Goal: Check status: Check status

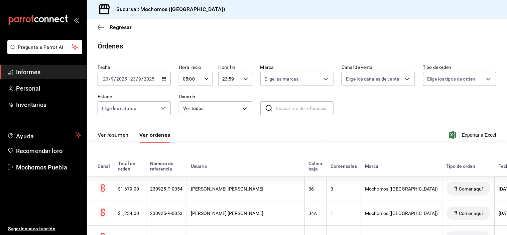
scroll to position [389, 0]
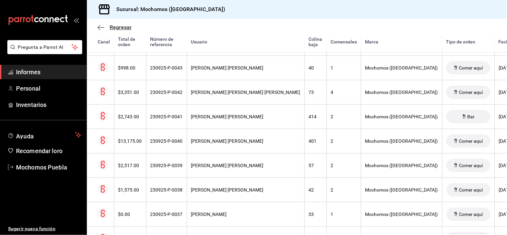
click at [102, 28] on icon "button" at bounding box center [101, 27] width 7 height 6
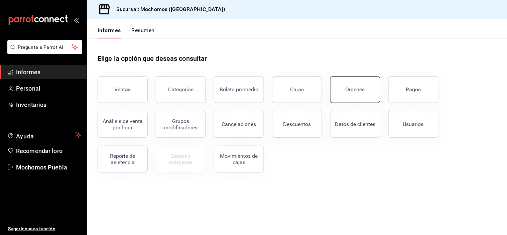
click at [364, 93] on button "Órdenes" at bounding box center [355, 89] width 50 height 27
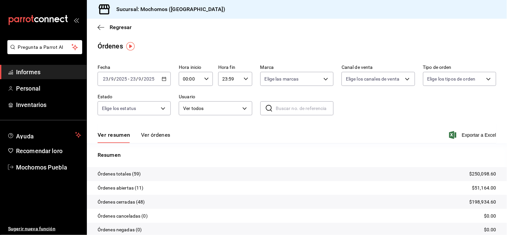
click at [206, 78] on icon "button" at bounding box center [206, 78] width 5 height 5
click at [186, 100] on font "05" at bounding box center [185, 102] width 5 height 5
type input "05:00"
click at [359, 113] on div at bounding box center [253, 117] width 507 height 235
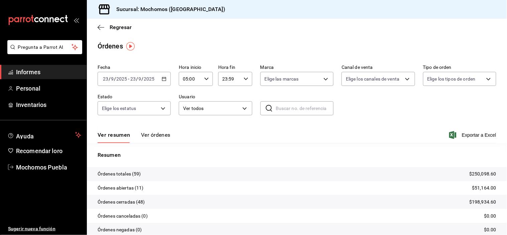
click at [155, 135] on font "Ver órdenes" at bounding box center [155, 135] width 29 height 6
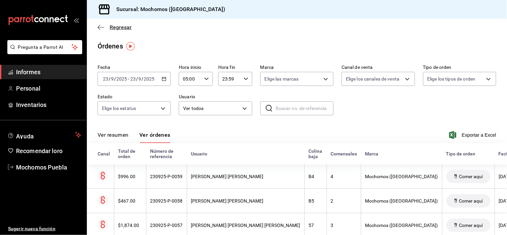
click at [98, 24] on span "Regresar" at bounding box center [115, 27] width 34 height 6
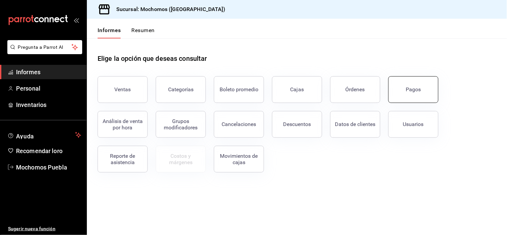
click at [412, 86] on font "Pagos" at bounding box center [413, 89] width 15 height 6
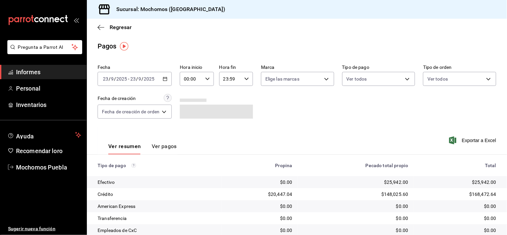
click at [97, 29] on div "Regresar" at bounding box center [297, 27] width 420 height 17
click at [99, 27] on icon "button" at bounding box center [101, 27] width 7 height 0
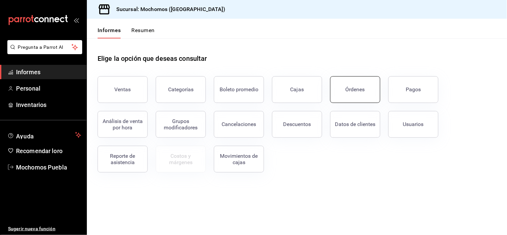
click at [351, 89] on font "Órdenes" at bounding box center [354, 89] width 19 height 6
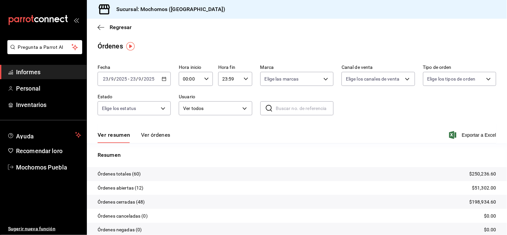
click at [205, 78] on icon "button" at bounding box center [206, 78] width 5 height 5
click at [183, 101] on span "05" at bounding box center [186, 102] width 6 height 5
type input "05:00"
click at [285, 129] on div at bounding box center [253, 117] width 507 height 235
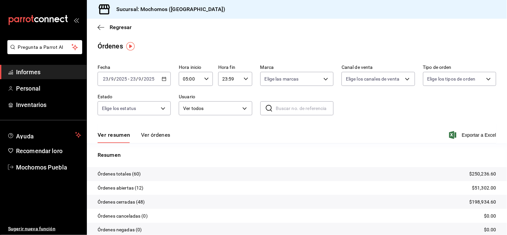
click at [166, 134] on font "Ver órdenes" at bounding box center [155, 135] width 29 height 6
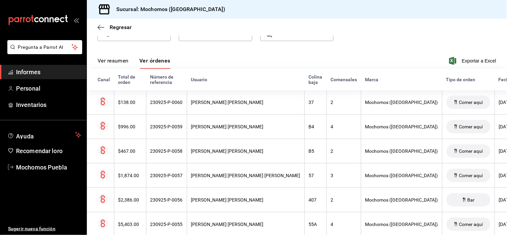
scroll to position [111, 0]
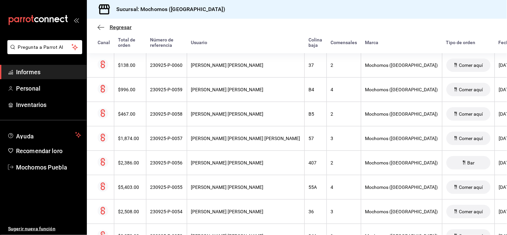
click at [100, 29] on icon "button" at bounding box center [101, 27] width 7 height 6
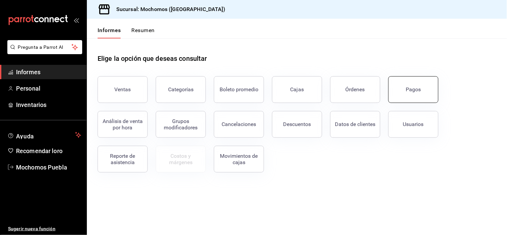
click at [413, 85] on button "Pagos" at bounding box center [413, 89] width 50 height 27
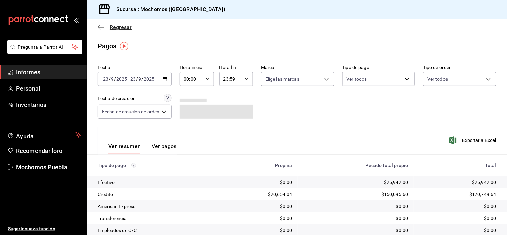
click at [99, 26] on icon "button" at bounding box center [99, 27] width 3 height 5
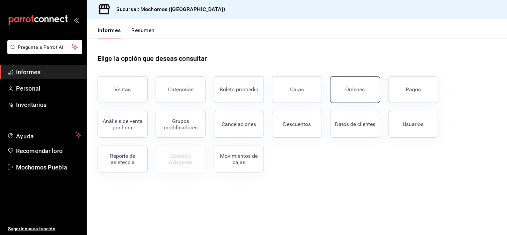
click at [359, 90] on font "Órdenes" at bounding box center [354, 89] width 19 height 6
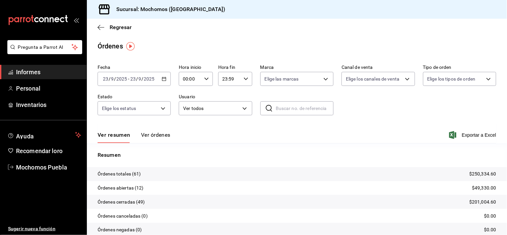
click at [156, 134] on font "Ver órdenes" at bounding box center [155, 135] width 29 height 6
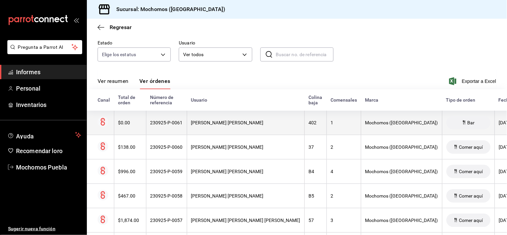
scroll to position [74, 0]
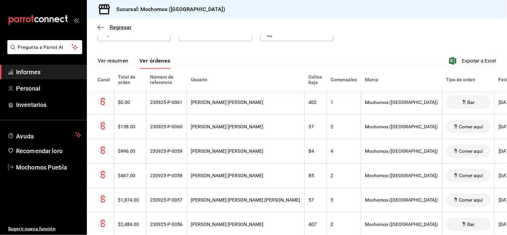
click at [104, 27] on icon "button" at bounding box center [101, 27] width 7 height 6
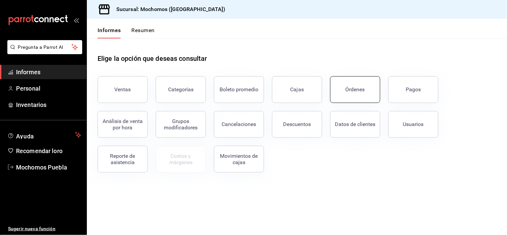
click at [367, 91] on button "Órdenes" at bounding box center [355, 89] width 50 height 27
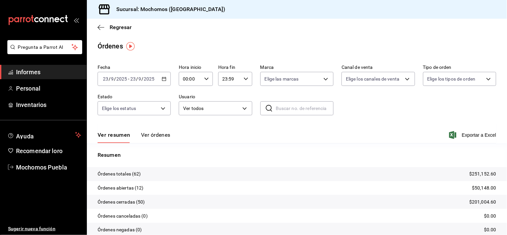
click at [205, 79] on icon "button" at bounding box center [206, 78] width 5 height 5
click at [188, 101] on font "05" at bounding box center [185, 102] width 5 height 5
type input "05:00"
click at [159, 137] on div at bounding box center [253, 117] width 507 height 235
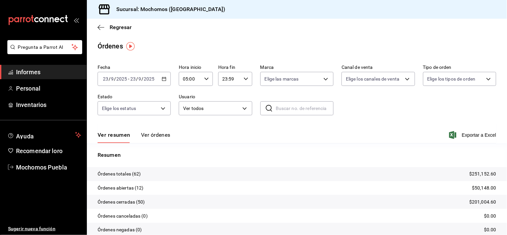
click at [159, 137] on font "Ver órdenes" at bounding box center [155, 135] width 29 height 6
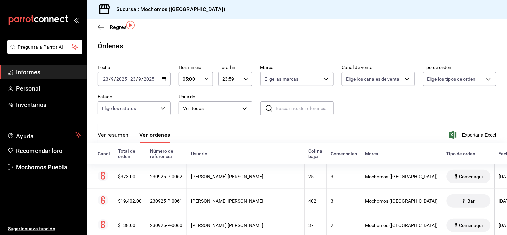
scroll to position [74, 0]
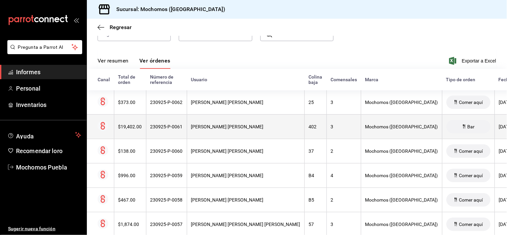
click at [213, 126] on font "[PERSON_NAME] [PERSON_NAME]" at bounding box center [227, 126] width 72 height 5
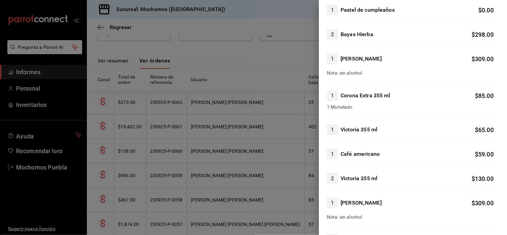
scroll to position [0, 0]
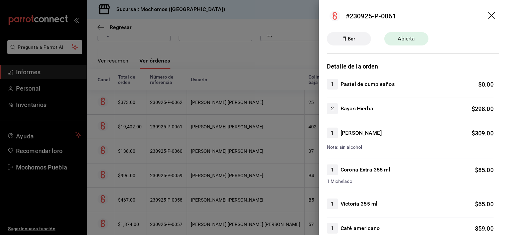
click at [490, 12] on icon "arrastrar" at bounding box center [492, 16] width 8 height 8
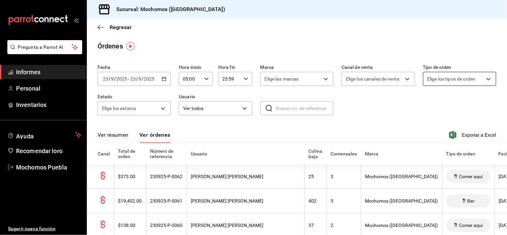
click at [459, 80] on body "Pregunta a Parrot AI Informes Personal Inventarios Ayuda Recomendar loro Mochom…" at bounding box center [253, 117] width 507 height 235
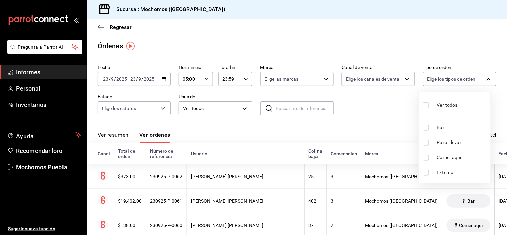
click at [425, 128] on input "checkbox" at bounding box center [426, 128] width 6 height 6
checkbox input "true"
type input "c7bc0ce2-274d-49fd-89f5-4bcf8044acf9"
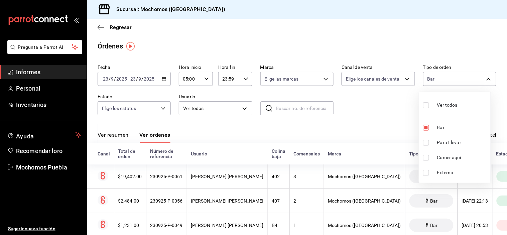
click at [380, 112] on div at bounding box center [253, 117] width 507 height 235
click at [444, 82] on body "Pregunta a Parrot AI Informes Personal Inventarios Ayuda Recomendar loro Mochom…" at bounding box center [253, 117] width 507 height 235
click at [426, 144] on input "checkbox" at bounding box center [426, 143] width 6 height 6
checkbox input "true"
type input "c7bc0ce2-274d-49fd-89f5-4bcf8044acf9,c9e91c43-775f-4cd6-ac16-cfdc9e5fd636"
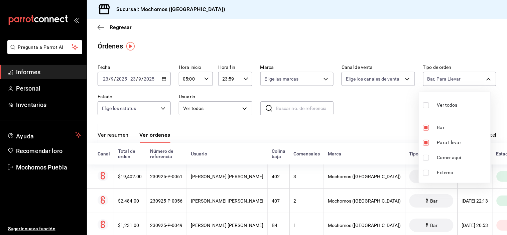
drag, startPoint x: 427, startPoint y: 155, endPoint x: 426, endPoint y: 159, distance: 4.0
click at [427, 155] on input "checkbox" at bounding box center [426, 158] width 6 height 6
checkbox input "true"
type input "c7bc0ce2-274d-49fd-89f5-4bcf8044acf9,c9e91c43-775f-4cd6-ac16-cfdc9e5fd636,e77b1…"
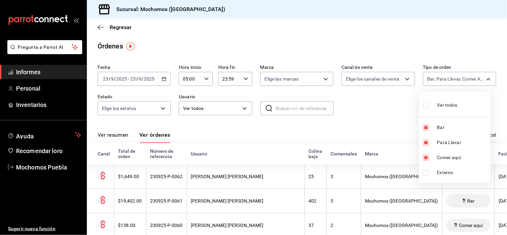
drag, startPoint x: 428, startPoint y: 172, endPoint x: 429, endPoint y: 168, distance: 4.8
click at [428, 173] on input "checkbox" at bounding box center [426, 173] width 6 height 6
checkbox input "true"
type input "c7bc0ce2-274d-49fd-89f5-4bcf8044acf9,c9e91c43-775f-4cd6-ac16-cfdc9e5fd636,e77b1…"
checkbox input "true"
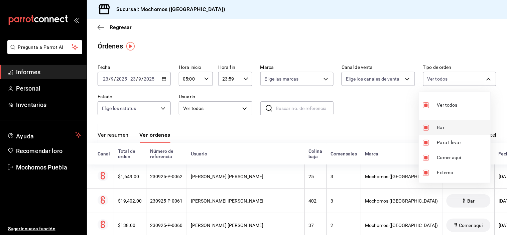
click at [424, 128] on input "checkbox" at bounding box center [426, 128] width 6 height 6
checkbox input "false"
type input "c9e91c43-775f-4cd6-ac16-cfdc9e5fd636,e77b1244-dd56-4ae6-90a6-fad4c81c99f8,EXTER…"
checkbox input "false"
click at [390, 121] on div at bounding box center [253, 117] width 507 height 235
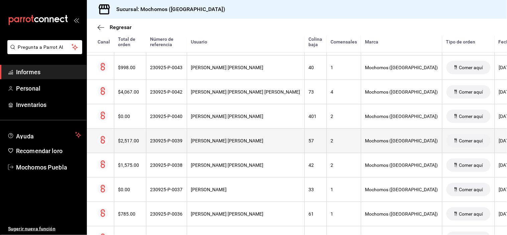
scroll to position [445, 0]
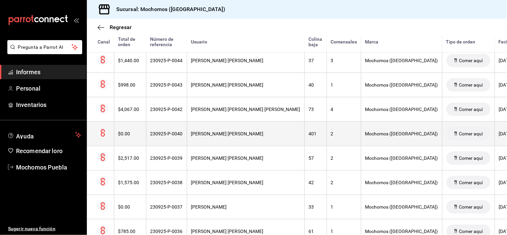
click at [242, 131] on th "[PERSON_NAME] [PERSON_NAME]" at bounding box center [246, 133] width 118 height 24
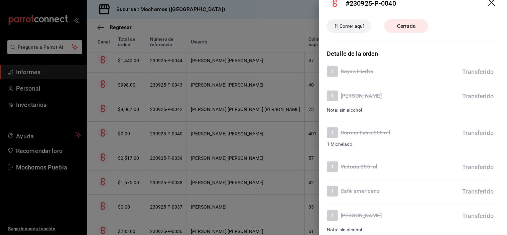
scroll to position [0, 0]
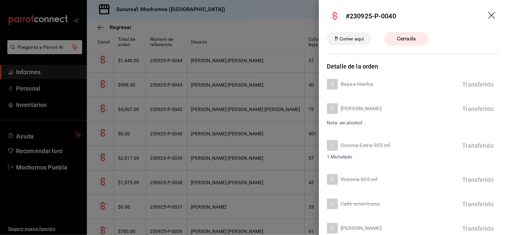
click at [488, 17] on icon "arrastrar" at bounding box center [492, 16] width 8 height 8
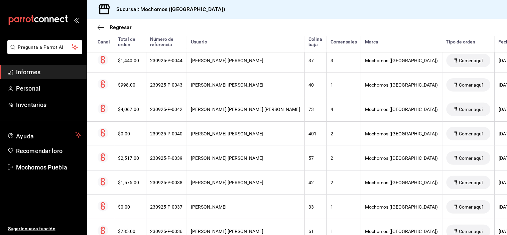
drag, startPoint x: 489, startPoint y: 53, endPoint x: 411, endPoint y: 28, distance: 81.1
click at [412, 27] on div "Regresar" at bounding box center [297, 27] width 420 height 17
click at [325, 27] on div "Regresar" at bounding box center [297, 27] width 420 height 17
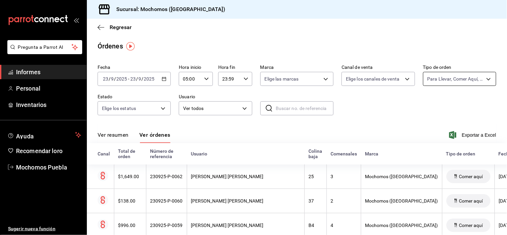
click at [465, 81] on body "Pregunta a Parrot AI Informes Personal Inventarios Ayuda Recomendar loro Mochom…" at bounding box center [253, 117] width 507 height 235
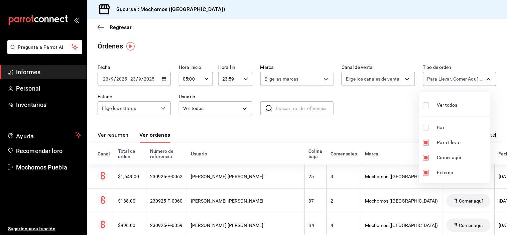
click at [428, 130] on input "checkbox" at bounding box center [426, 128] width 6 height 6
checkbox input "true"
type input "c9e91c43-775f-4cd6-ac16-cfdc9e5fd636,e77b1244-dd56-4ae6-90a6-fad4c81c99f8,EXTER…"
click at [427, 105] on input "checkbox" at bounding box center [426, 105] width 6 height 6
checkbox input "false"
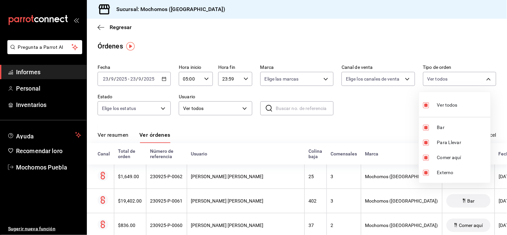
checkbox input "false"
click at [424, 128] on input "checkbox" at bounding box center [426, 128] width 6 height 6
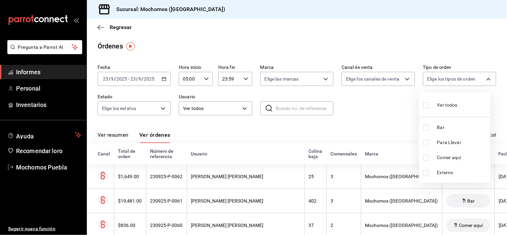
checkbox input "true"
type input "c7bc0ce2-274d-49fd-89f5-4bcf8044acf9"
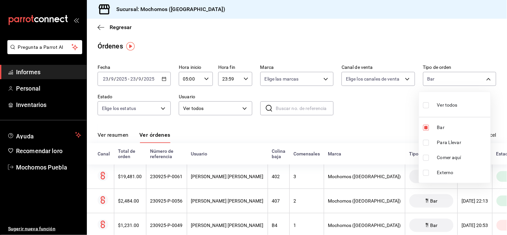
click at [405, 125] on div at bounding box center [253, 117] width 507 height 235
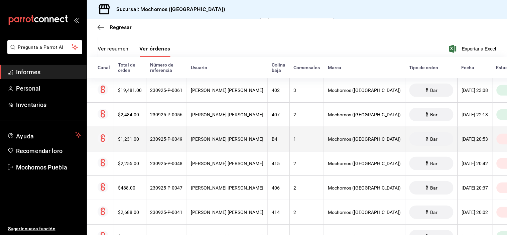
scroll to position [69, 0]
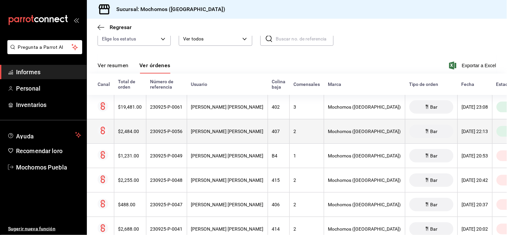
click at [409, 129] on div "Bar" at bounding box center [431, 131] width 44 height 13
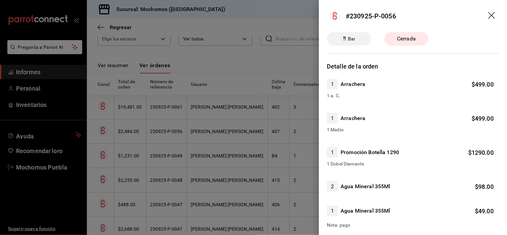
click at [489, 19] on icon "arrastrar" at bounding box center [492, 16] width 8 height 8
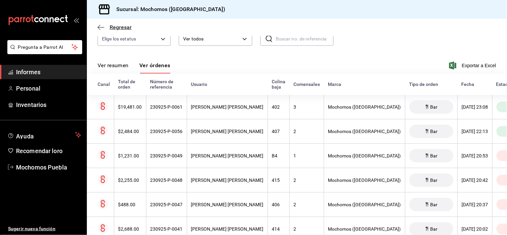
click at [98, 25] on icon "button" at bounding box center [101, 27] width 7 height 6
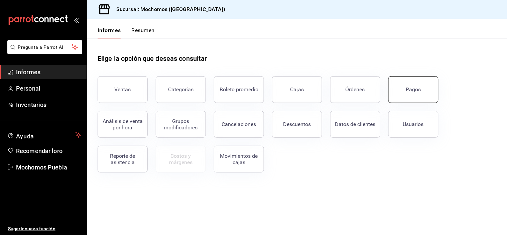
click at [422, 89] on button "Pagos" at bounding box center [413, 89] width 50 height 27
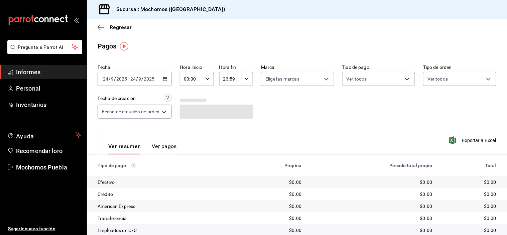
click at [208, 77] on icon "button" at bounding box center [207, 78] width 5 height 5
click at [162, 78] on div at bounding box center [253, 117] width 507 height 235
click at [163, 79] on icon "button" at bounding box center [165, 78] width 5 height 5
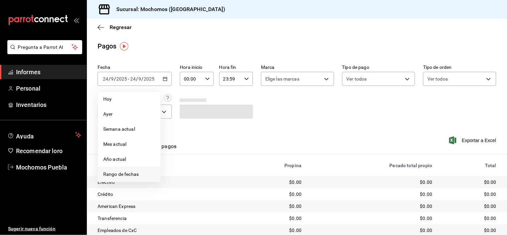
click at [138, 171] on font "Rango de fechas" at bounding box center [120, 173] width 35 height 5
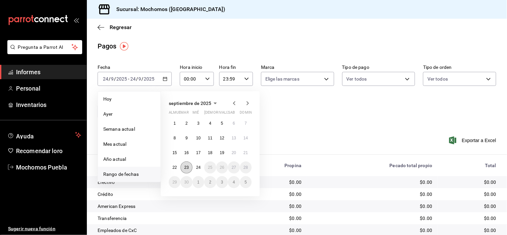
click at [185, 167] on font "23" at bounding box center [186, 167] width 4 height 5
click at [198, 166] on font "24" at bounding box center [198, 167] width 4 height 5
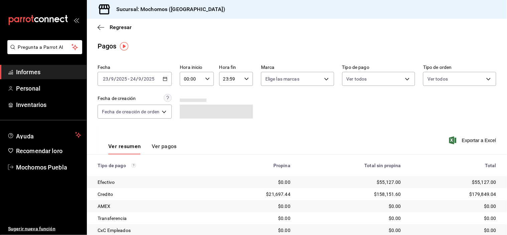
click at [206, 81] on icon "button" at bounding box center [207, 78] width 5 height 5
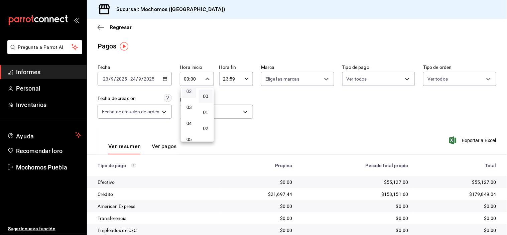
scroll to position [74, 0]
click at [193, 101] on button "05" at bounding box center [189, 101] width 14 height 13
type input "05:00"
click at [332, 106] on div at bounding box center [253, 117] width 507 height 235
click at [448, 77] on body "Pregunta a Parrot AI Informes Personal Inventarios Ayuda Recomendar loro Mochom…" at bounding box center [253, 117] width 507 height 235
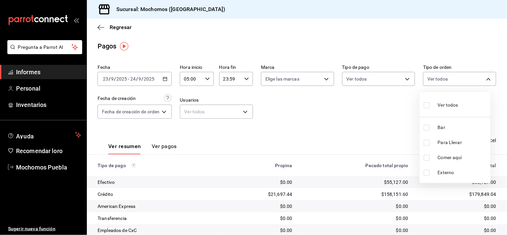
click at [425, 125] on input "checkbox" at bounding box center [426, 128] width 6 height 6
checkbox input "true"
type input "c7bc0ce2-274d-49fd-89f5-4bcf8044acf9"
click at [396, 109] on div at bounding box center [253, 117] width 507 height 235
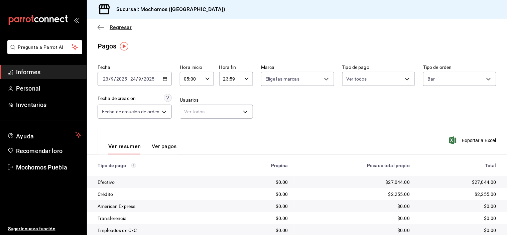
click at [102, 28] on icon "button" at bounding box center [101, 27] width 7 height 6
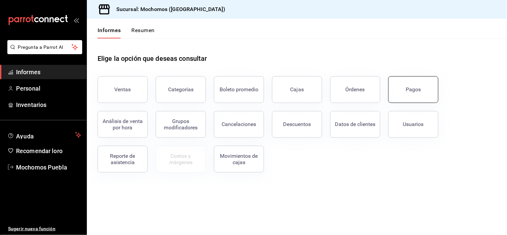
click at [409, 94] on button "Pagos" at bounding box center [413, 89] width 50 height 27
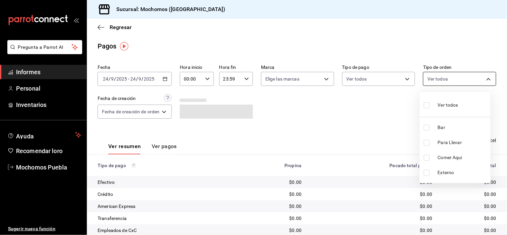
click at [446, 82] on body "Pregunta a Parrot AI Informes Personal Inventarios Ayuda Recomendar loro Mochom…" at bounding box center [253, 117] width 507 height 235
click at [425, 108] on input "checkbox" at bounding box center [426, 105] width 6 height 6
checkbox input "true"
type input "c7bc0ce2-274d-49fd-89f5-4bcf8044acf9,c9e91c43-775f-4cd6-ac16-cfdc9e5fd636,e77b1…"
checkbox input "true"
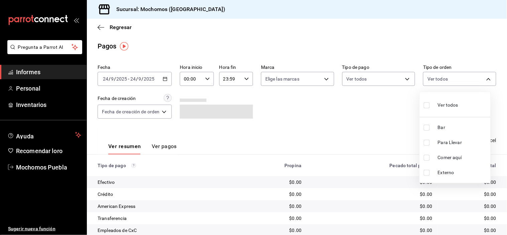
checkbox input "true"
click at [426, 128] on input "checkbox" at bounding box center [426, 128] width 6 height 6
checkbox input "false"
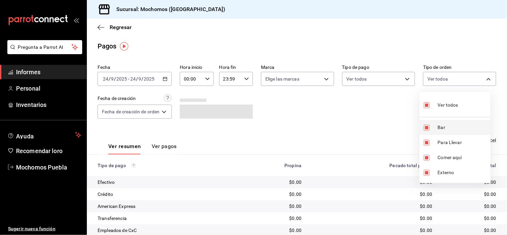
type input "c9e91c43-775f-4cd6-ac16-cfdc9e5fd636,e77b1244-dd56-4ae6-90a6-fad4c81c99f8,EXTER…"
checkbox input "false"
click at [376, 116] on div at bounding box center [253, 117] width 507 height 235
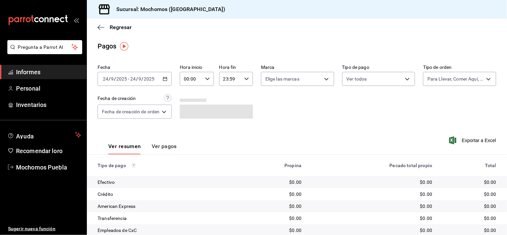
click at [167, 79] on icon "button" at bounding box center [165, 78] width 5 height 5
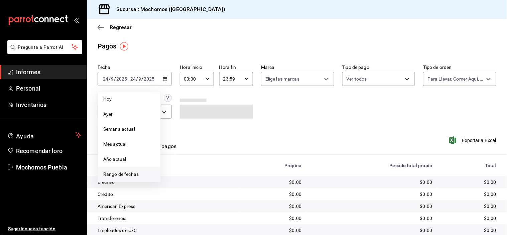
click at [122, 175] on font "Rango de fechas" at bounding box center [120, 173] width 35 height 5
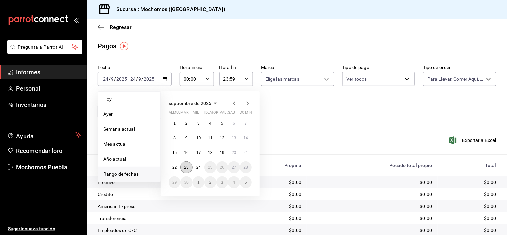
click at [185, 167] on font "23" at bounding box center [186, 167] width 4 height 5
click at [195, 168] on button "24" at bounding box center [198, 167] width 12 height 12
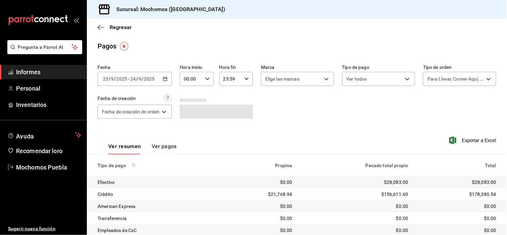
click at [204, 76] on div "00:00 Hora inicio" at bounding box center [197, 79] width 34 height 14
click at [188, 101] on font "05" at bounding box center [188, 102] width 5 height 5
type input "05:00"
click at [190, 101] on font "05" at bounding box center [188, 102] width 5 height 5
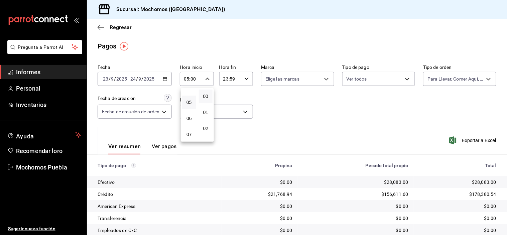
click at [291, 124] on div at bounding box center [253, 117] width 507 height 235
click at [461, 78] on body "Pregunta a Parrot AI Informes Personal Inventarios Ayuda Recomendar loro Mochom…" at bounding box center [253, 117] width 507 height 235
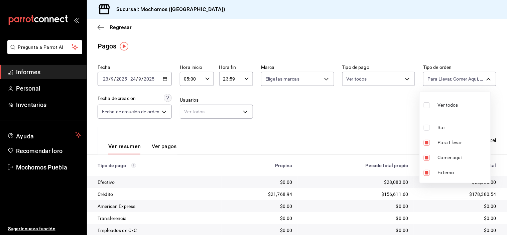
click at [425, 106] on input "checkbox" at bounding box center [426, 105] width 6 height 6
checkbox input "true"
type input "c7bc0ce2-274d-49fd-89f5-4bcf8044acf9,c9e91c43-775f-4cd6-ac16-cfdc9e5fd636,e77b1…"
click at [428, 125] on input "checkbox" at bounding box center [426, 128] width 6 height 6
checkbox input "false"
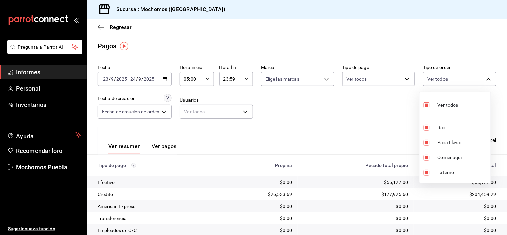
type input "c9e91c43-775f-4cd6-ac16-cfdc9e5fd636,e77b1244-dd56-4ae6-90a6-fad4c81c99f8,EXTER…"
click at [428, 106] on input "checkbox" at bounding box center [426, 105] width 6 height 6
checkbox input "true"
type input "c7bc0ce2-274d-49fd-89f5-4bcf8044acf9,c9e91c43-775f-4cd6-ac16-cfdc9e5fd636,e77b1…"
checkbox input "true"
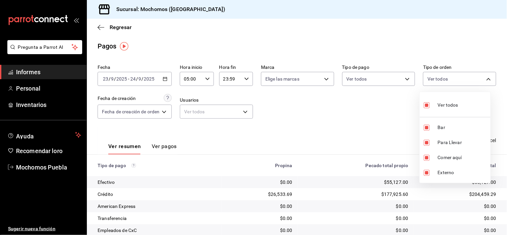
click at [426, 107] on input "checkbox" at bounding box center [426, 105] width 6 height 6
checkbox input "false"
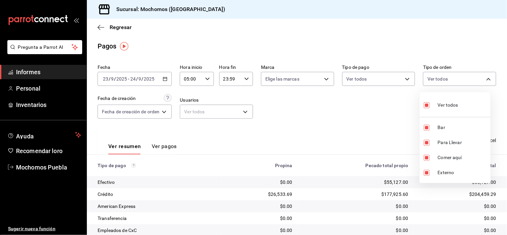
checkbox input "false"
click at [427, 128] on input "checkbox" at bounding box center [426, 128] width 6 height 6
checkbox input "true"
type input "c7bc0ce2-274d-49fd-89f5-4bcf8044acf9"
click at [369, 119] on div at bounding box center [253, 117] width 507 height 235
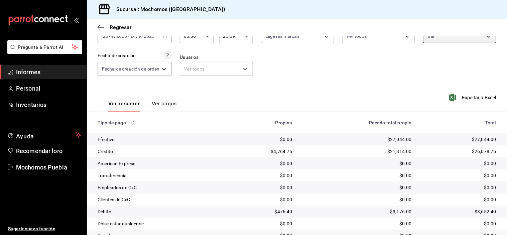
scroll to position [72, 0]
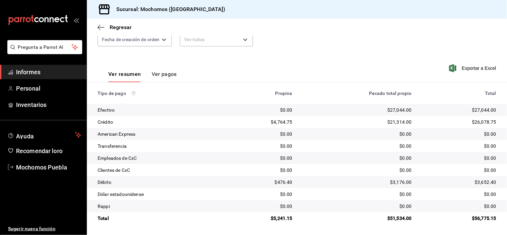
click at [320, 65] on div "Ver resumen Ver pagos Exportar a Excel" at bounding box center [297, 72] width 420 height 36
click at [102, 29] on icon "button" at bounding box center [101, 27] width 7 height 6
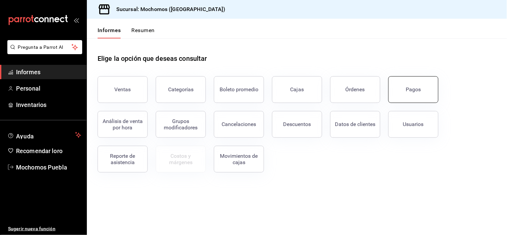
click at [427, 96] on button "Pagos" at bounding box center [413, 89] width 50 height 27
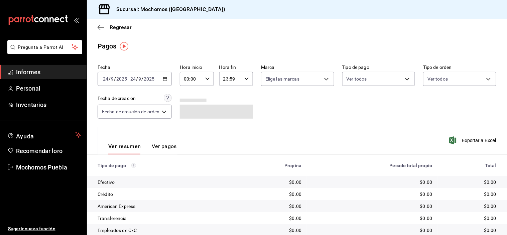
click at [164, 78] on \(Stroke\) "button" at bounding box center [165, 78] width 4 height 0
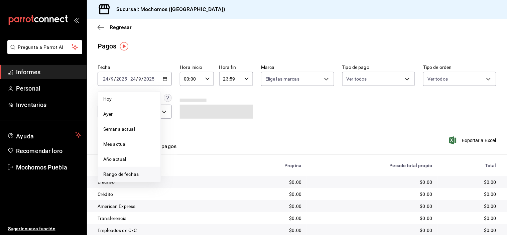
click at [128, 176] on font "Rango de fechas" at bounding box center [120, 173] width 35 height 5
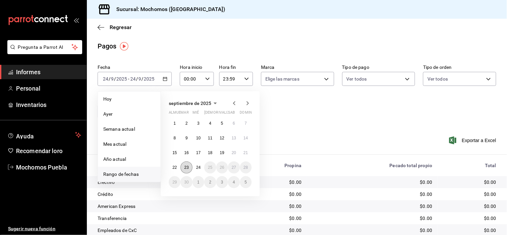
click at [189, 168] on button "23" at bounding box center [186, 167] width 12 height 12
click at [196, 167] on font "24" at bounding box center [198, 167] width 4 height 5
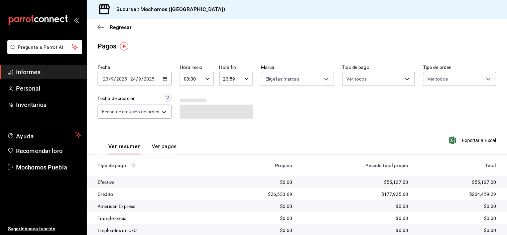
click at [286, 134] on div "Ver resumen Ver pagos Exportar a Excel" at bounding box center [297, 145] width 420 height 36
click at [206, 81] on icon "button" at bounding box center [207, 78] width 5 height 5
click at [191, 103] on font "05" at bounding box center [188, 102] width 5 height 5
type input "05:00"
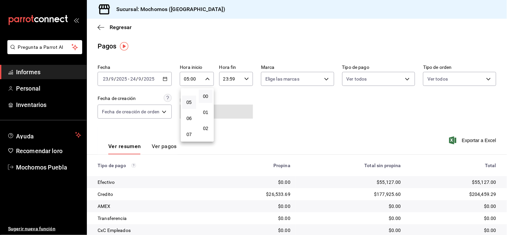
click at [295, 128] on div at bounding box center [253, 117] width 507 height 235
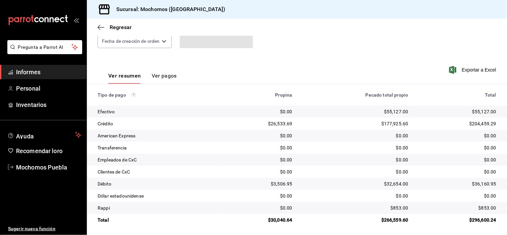
scroll to position [72, 0]
